Goal: Task Accomplishment & Management: Manage account settings

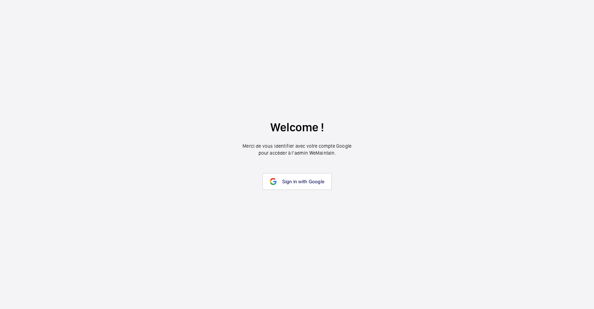
click at [291, 187] on link "Sign in with Google" at bounding box center [296, 181] width 69 height 17
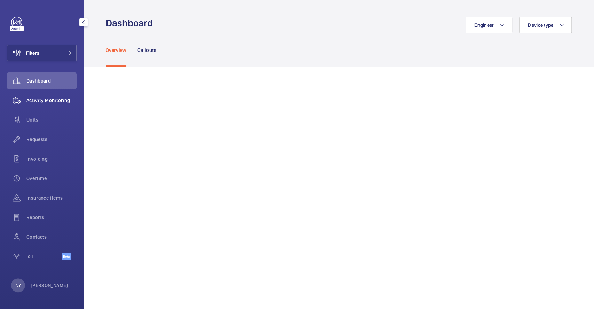
click at [30, 97] on span "Activity Monitoring" at bounding box center [51, 100] width 50 height 7
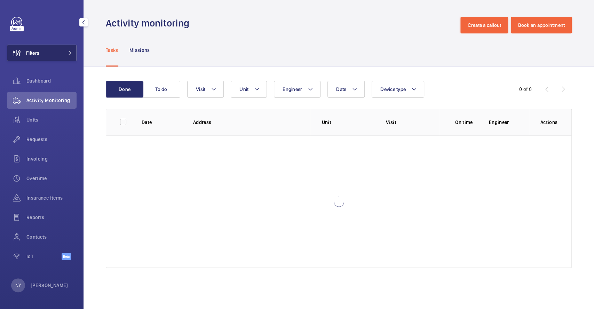
click at [35, 57] on span "Filters" at bounding box center [23, 53] width 32 height 17
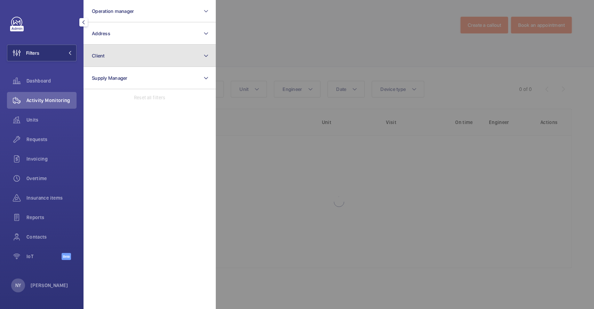
click at [114, 60] on button "Client" at bounding box center [150, 56] width 132 height 22
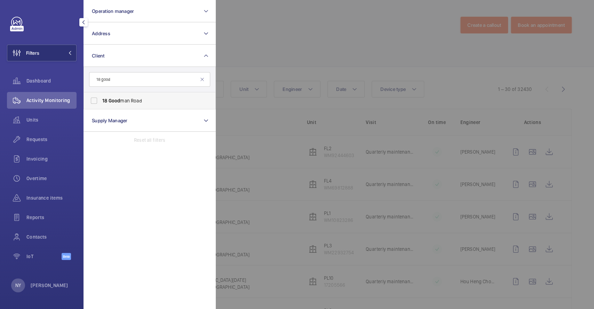
type input "18 good"
click at [129, 99] on span "[STREET_ADDRESS]" at bounding box center [150, 100] width 96 height 7
click at [101, 99] on input "[STREET_ADDRESS]" at bounding box center [94, 101] width 14 height 14
checkbox input "true"
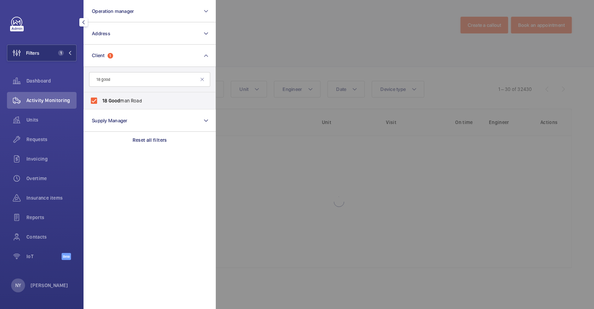
click at [259, 47] on div at bounding box center [513, 154] width 594 height 309
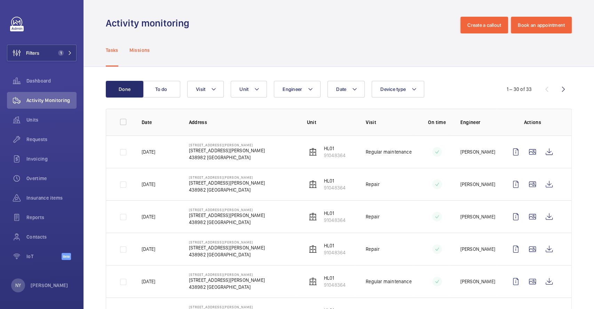
click at [139, 46] on div "Missions" at bounding box center [139, 49] width 21 height 33
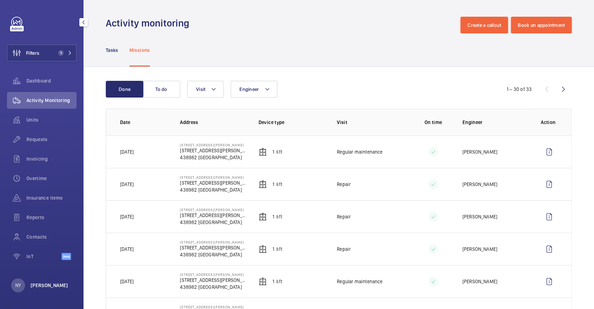
click at [35, 287] on p "[PERSON_NAME]" at bounding box center [50, 285] width 38 height 7
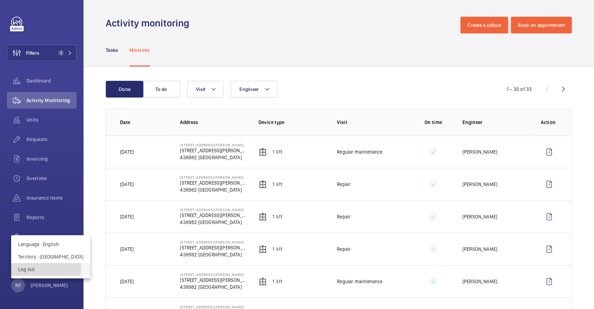
click at [46, 267] on p "Log out" at bounding box center [50, 269] width 65 height 7
